Goal: Transaction & Acquisition: Purchase product/service

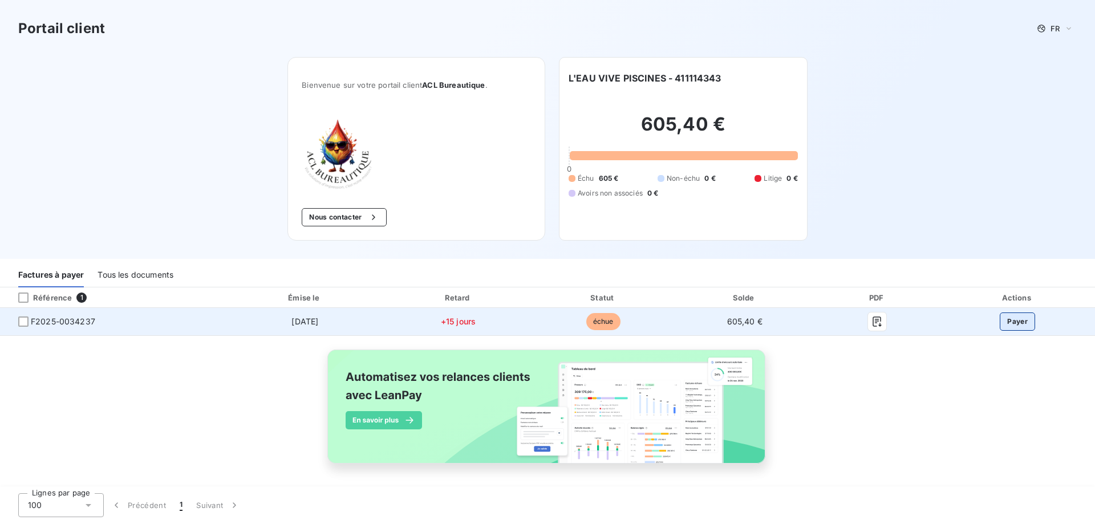
click at [1009, 317] on button "Payer" at bounding box center [1017, 322] width 35 height 18
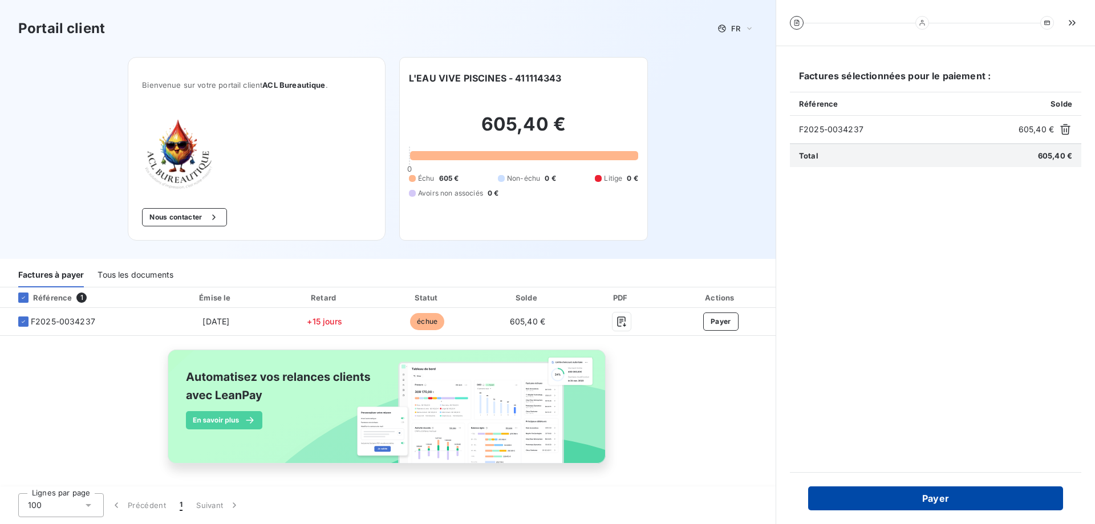
click at [925, 501] on button "Payer" at bounding box center [935, 498] width 255 height 24
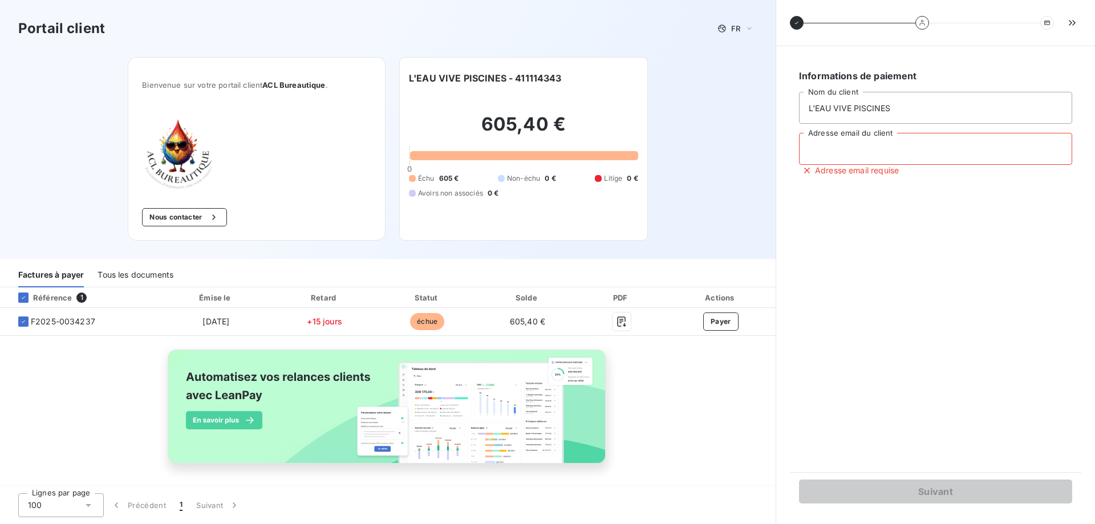
click at [885, 148] on input "Adresse email du client" at bounding box center [935, 149] width 273 height 32
type input "[EMAIL_ADDRESS][DOMAIN_NAME]"
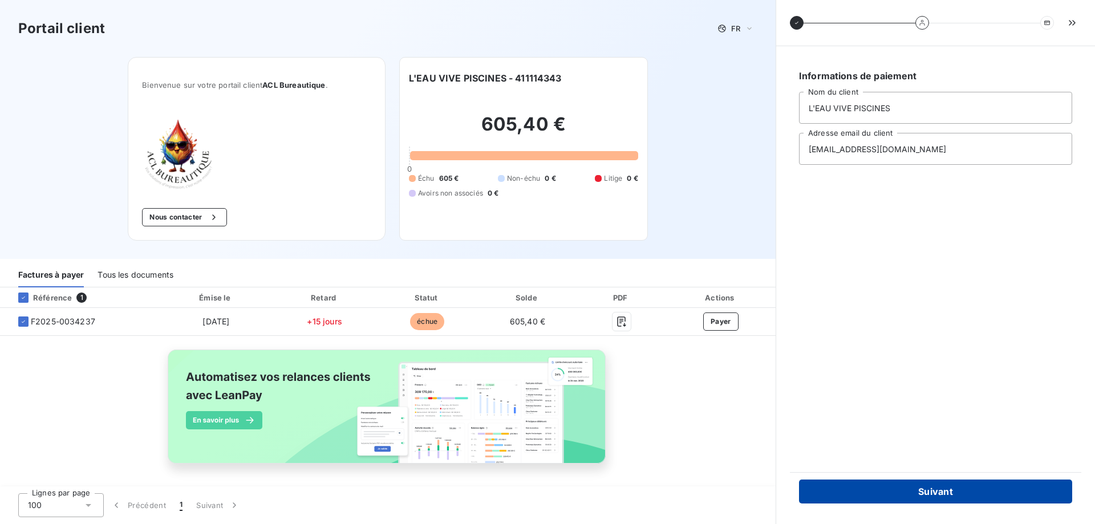
click at [924, 494] on button "Suivant" at bounding box center [935, 492] width 273 height 24
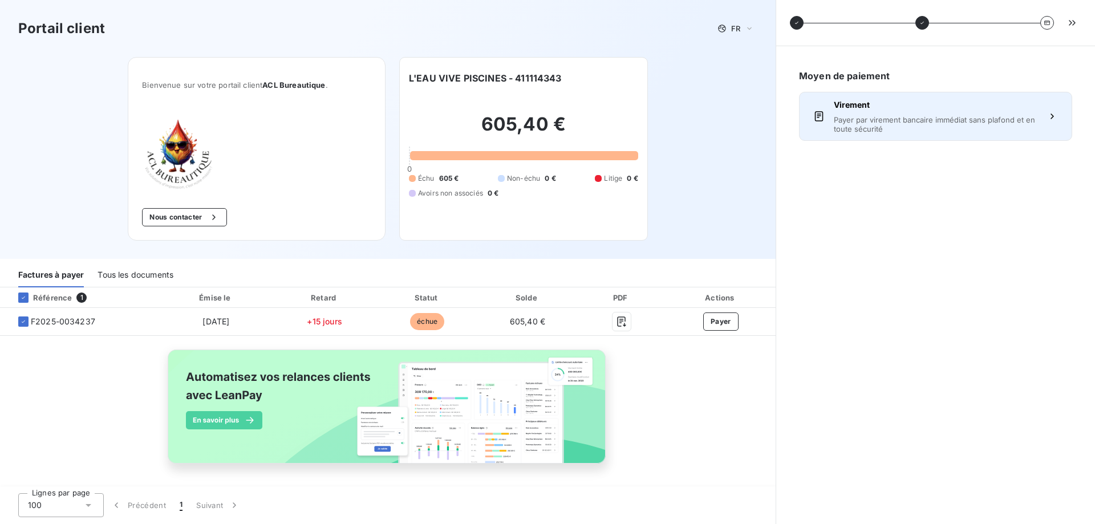
click at [930, 130] on span "Payer par virement bancaire immédiat sans plafond et en toute sécurité" at bounding box center [936, 124] width 204 height 18
